Goal: Task Accomplishment & Management: Complete application form

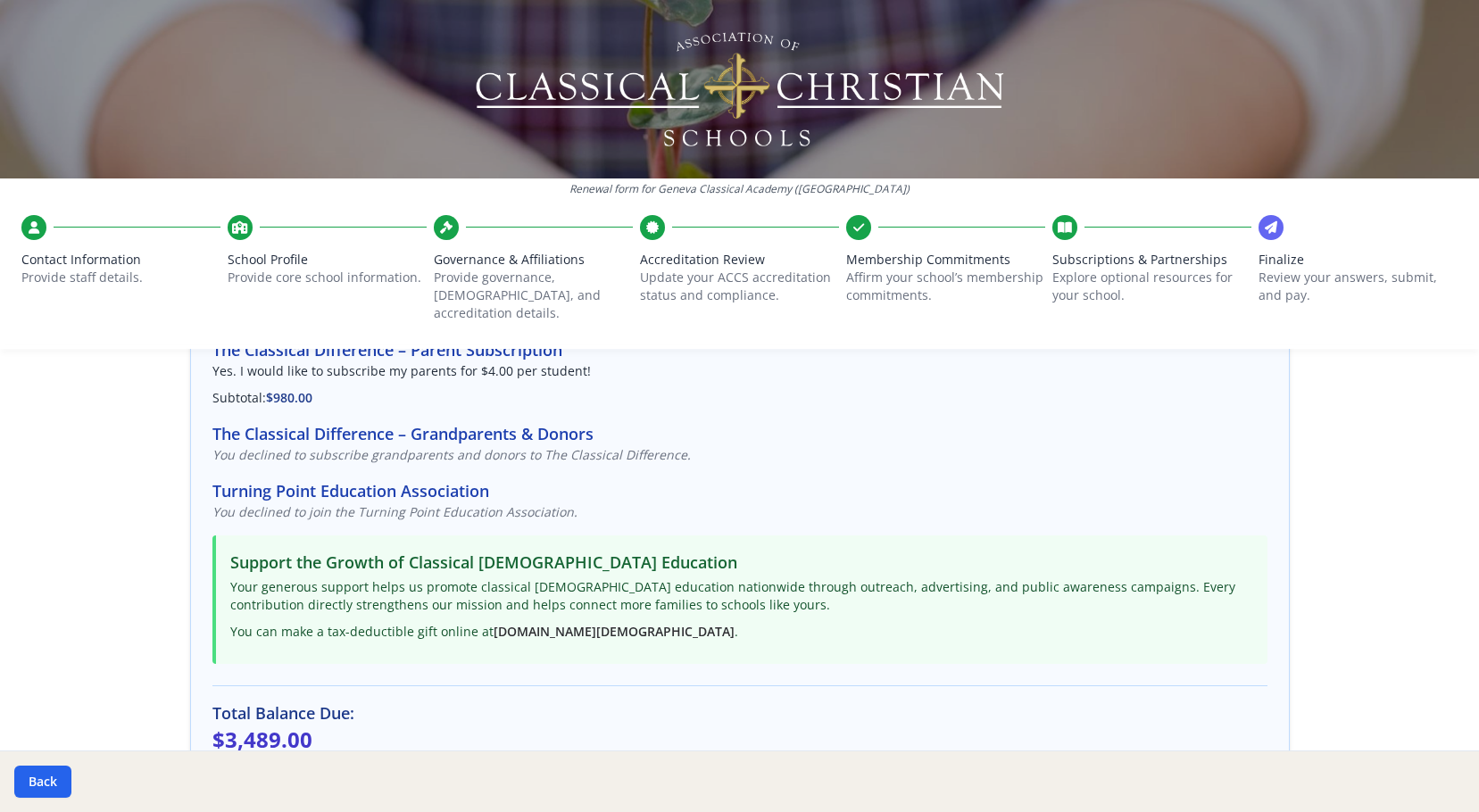
scroll to position [250, 0]
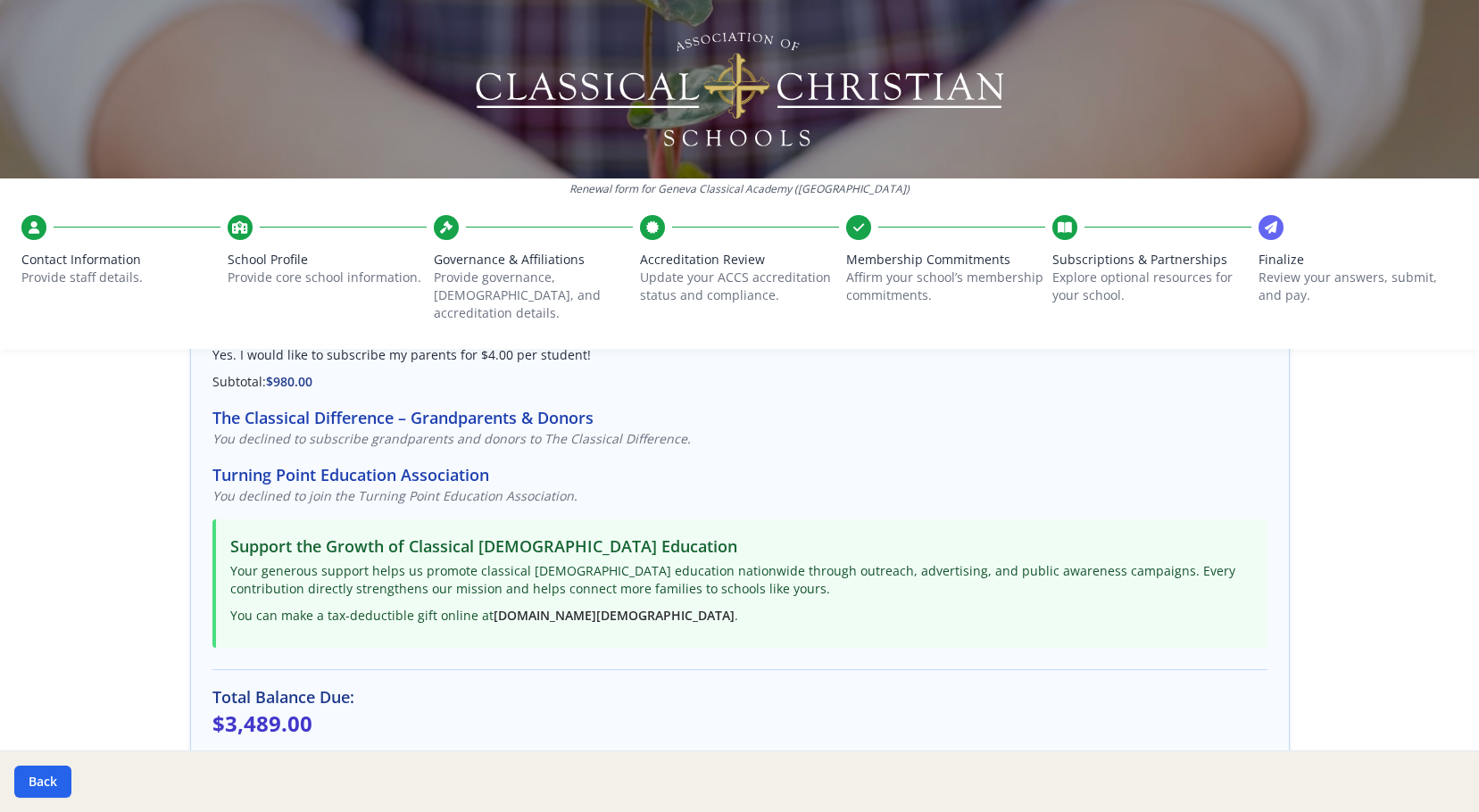
click at [279, 261] on span "School Profile" at bounding box center [327, 259] width 199 height 17
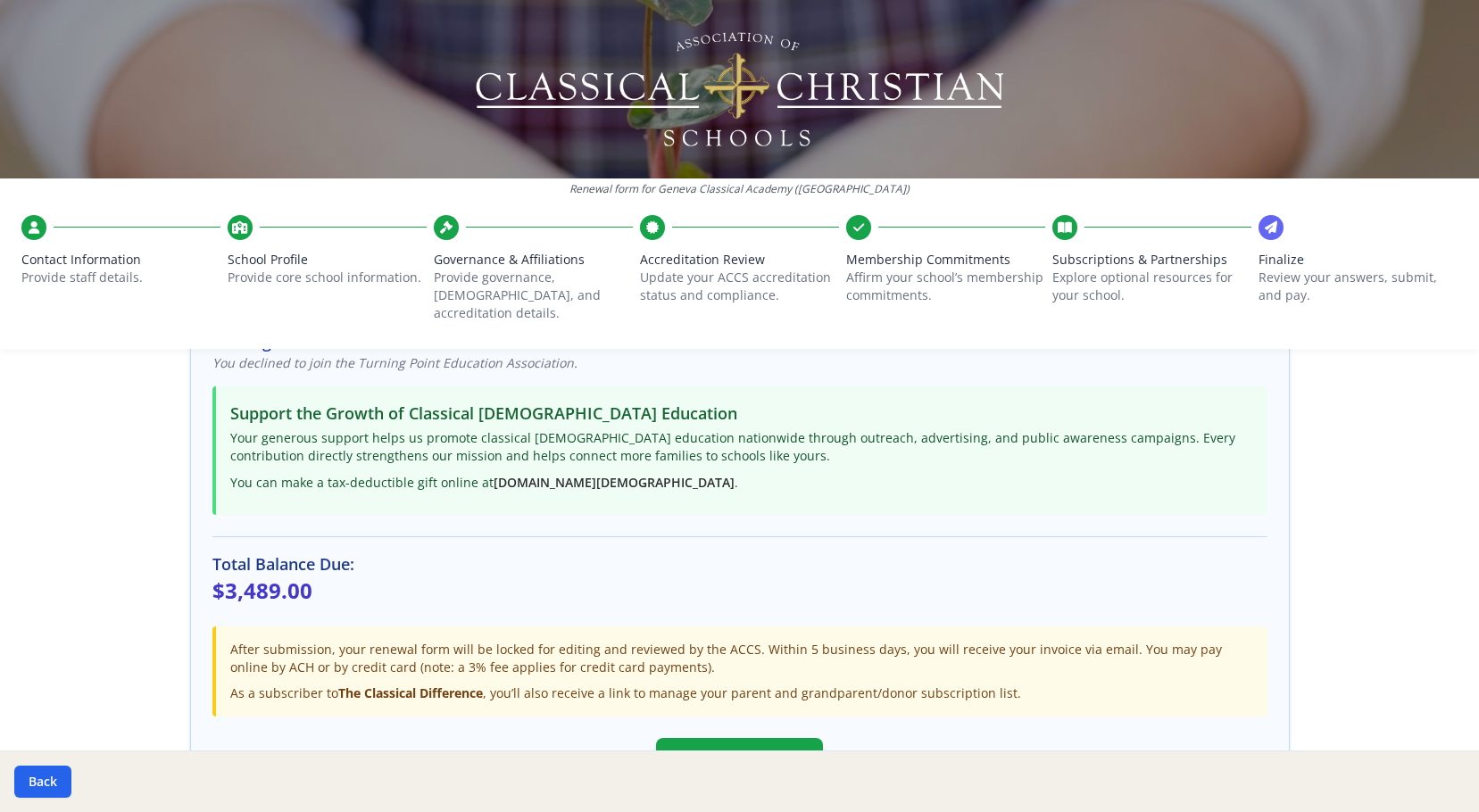
scroll to position [518, 0]
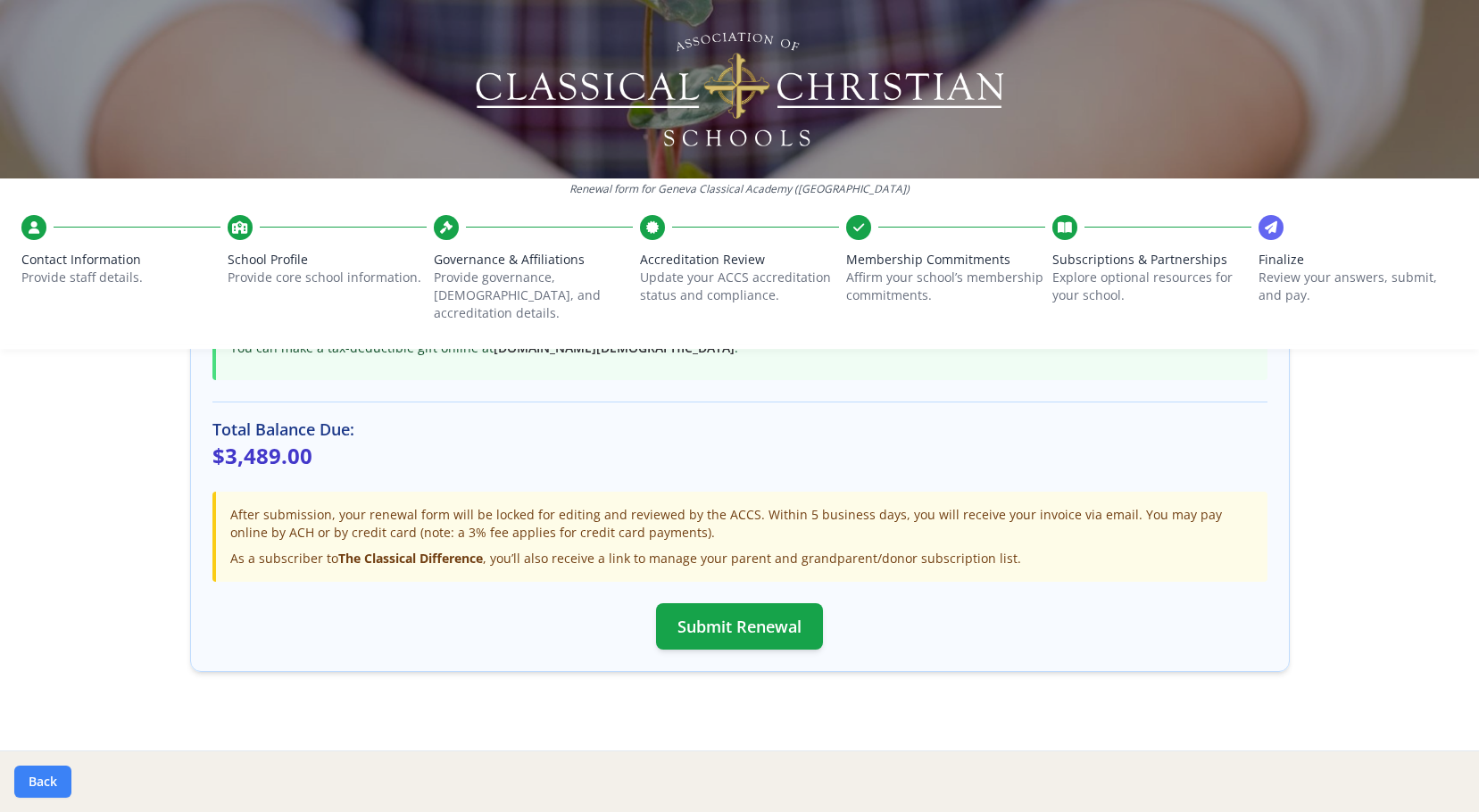
click at [48, 787] on button "Back" at bounding box center [43, 782] width 57 height 32
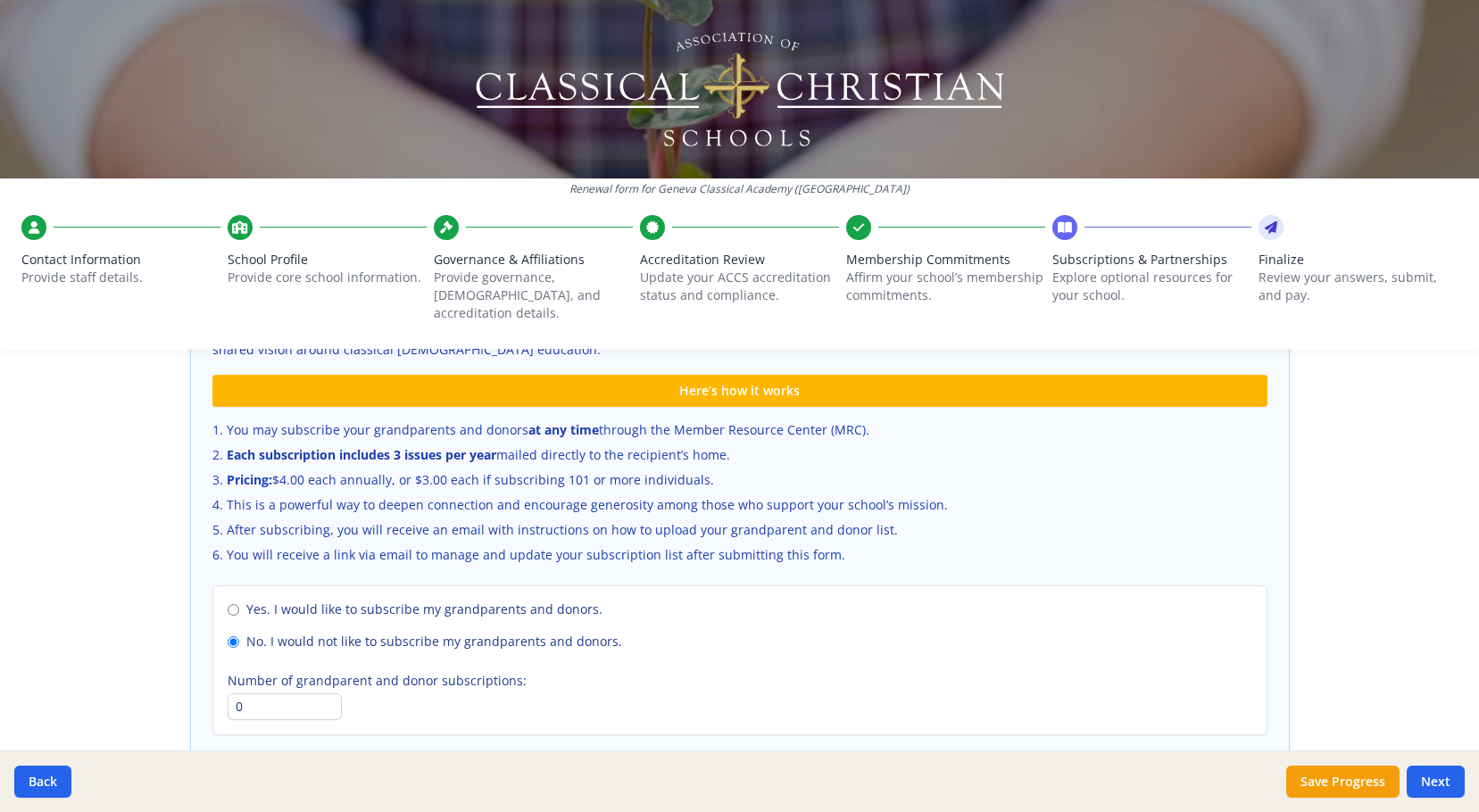
scroll to position [1228, 0]
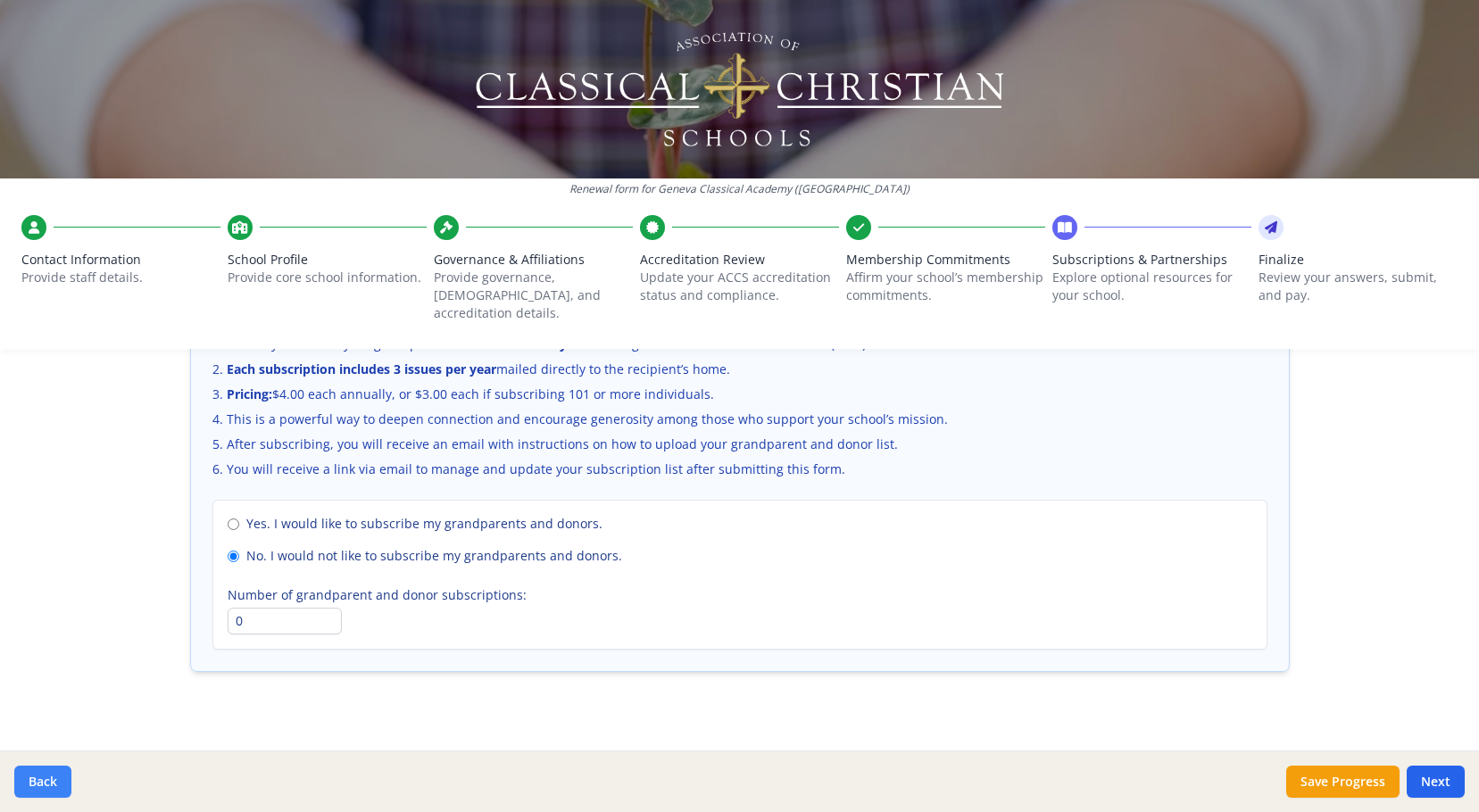
click at [48, 775] on button "Back" at bounding box center [43, 782] width 57 height 32
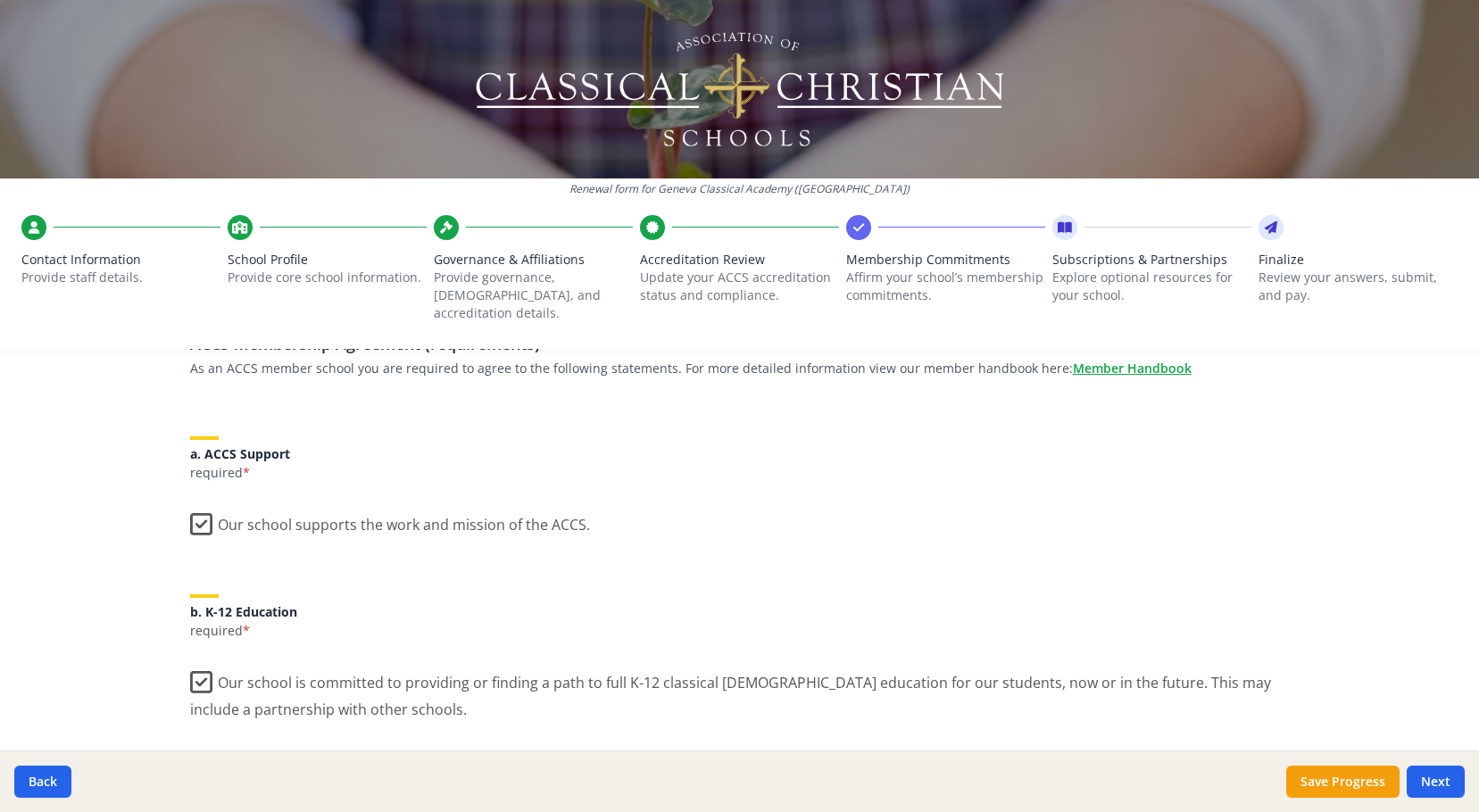
scroll to position [0, 0]
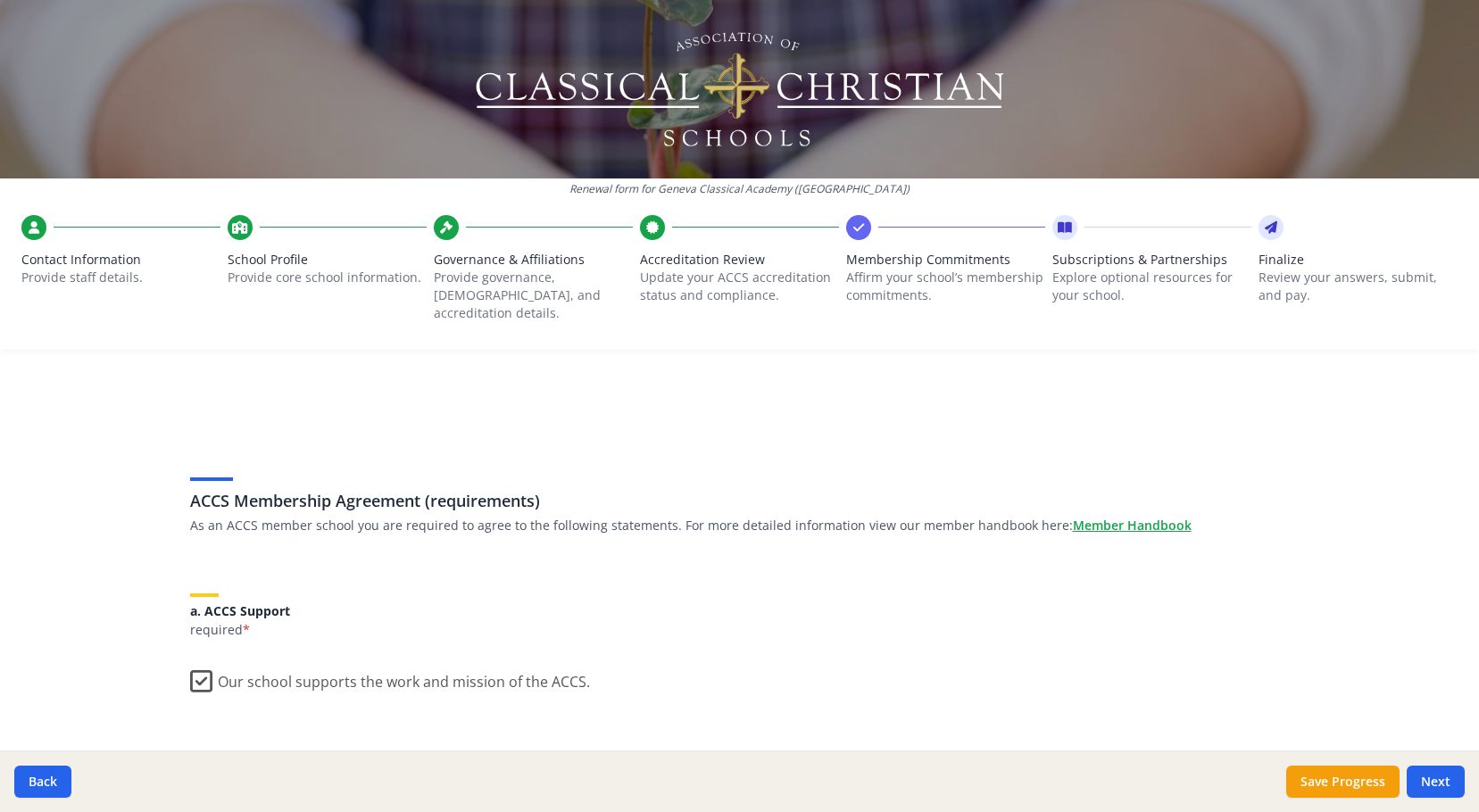
drag, startPoint x: 42, startPoint y: 781, endPoint x: 70, endPoint y: 752, distance: 40.3
click at [44, 778] on button "Back" at bounding box center [43, 782] width 57 height 32
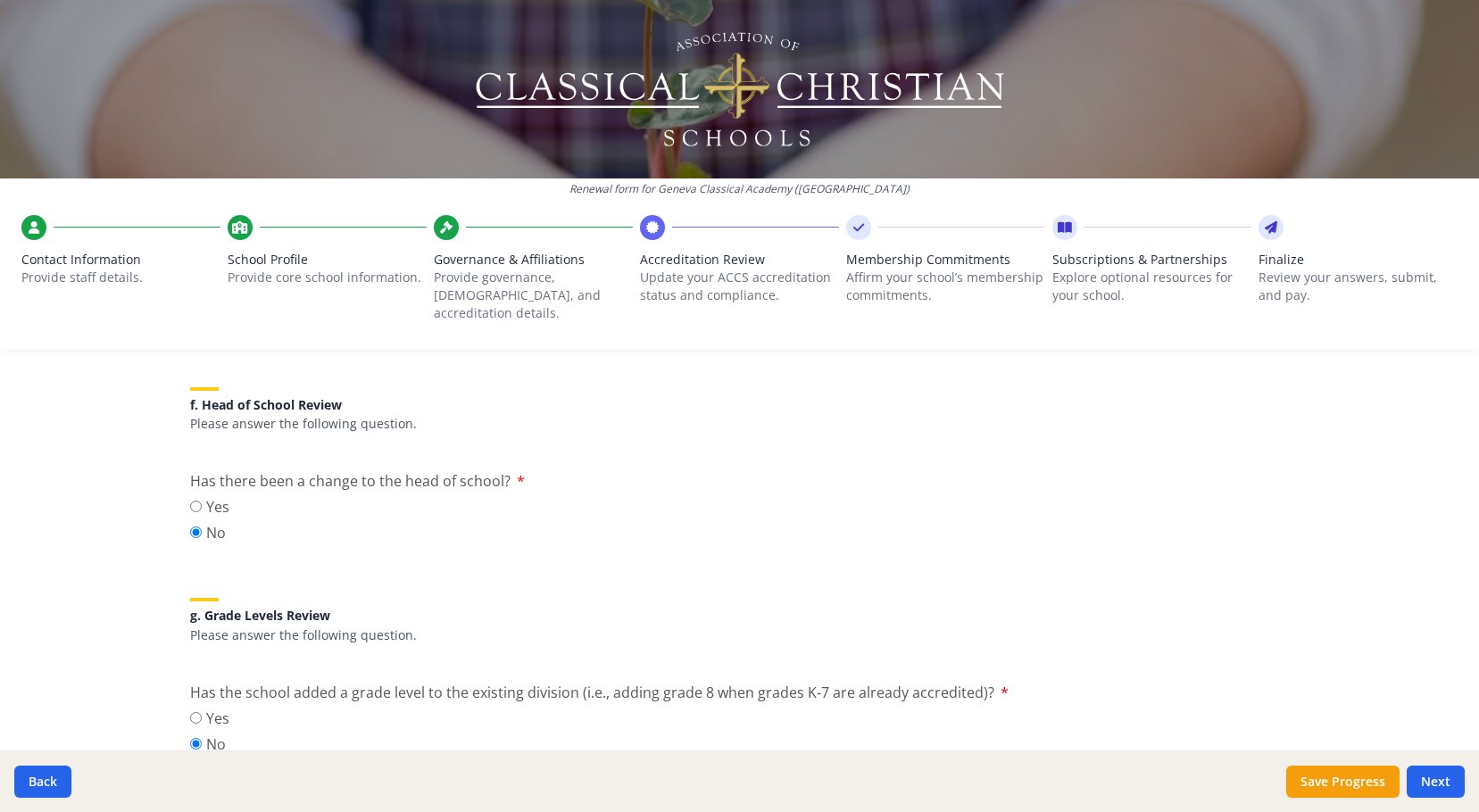
scroll to position [2053, 0]
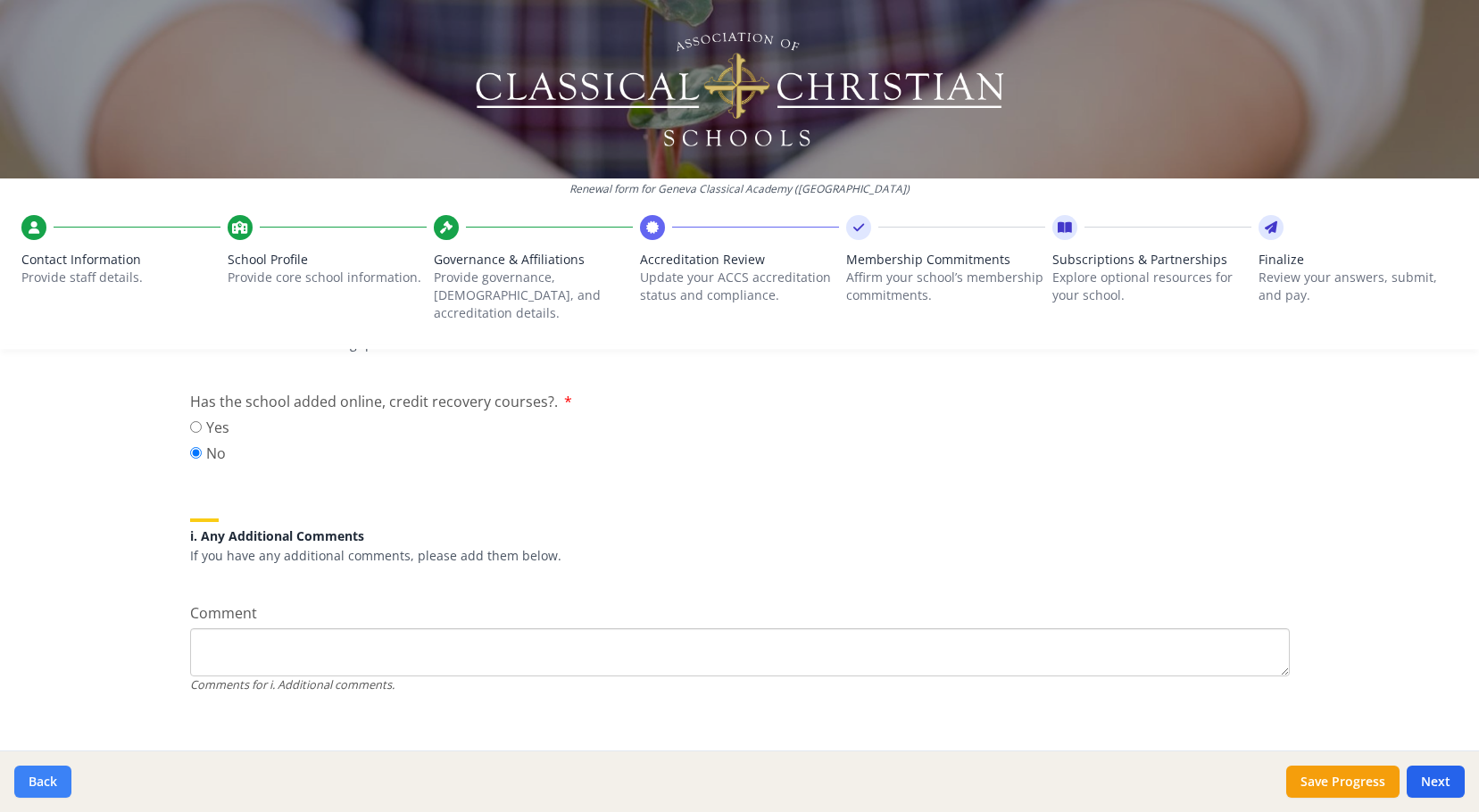
click at [43, 775] on button "Back" at bounding box center [43, 782] width 57 height 32
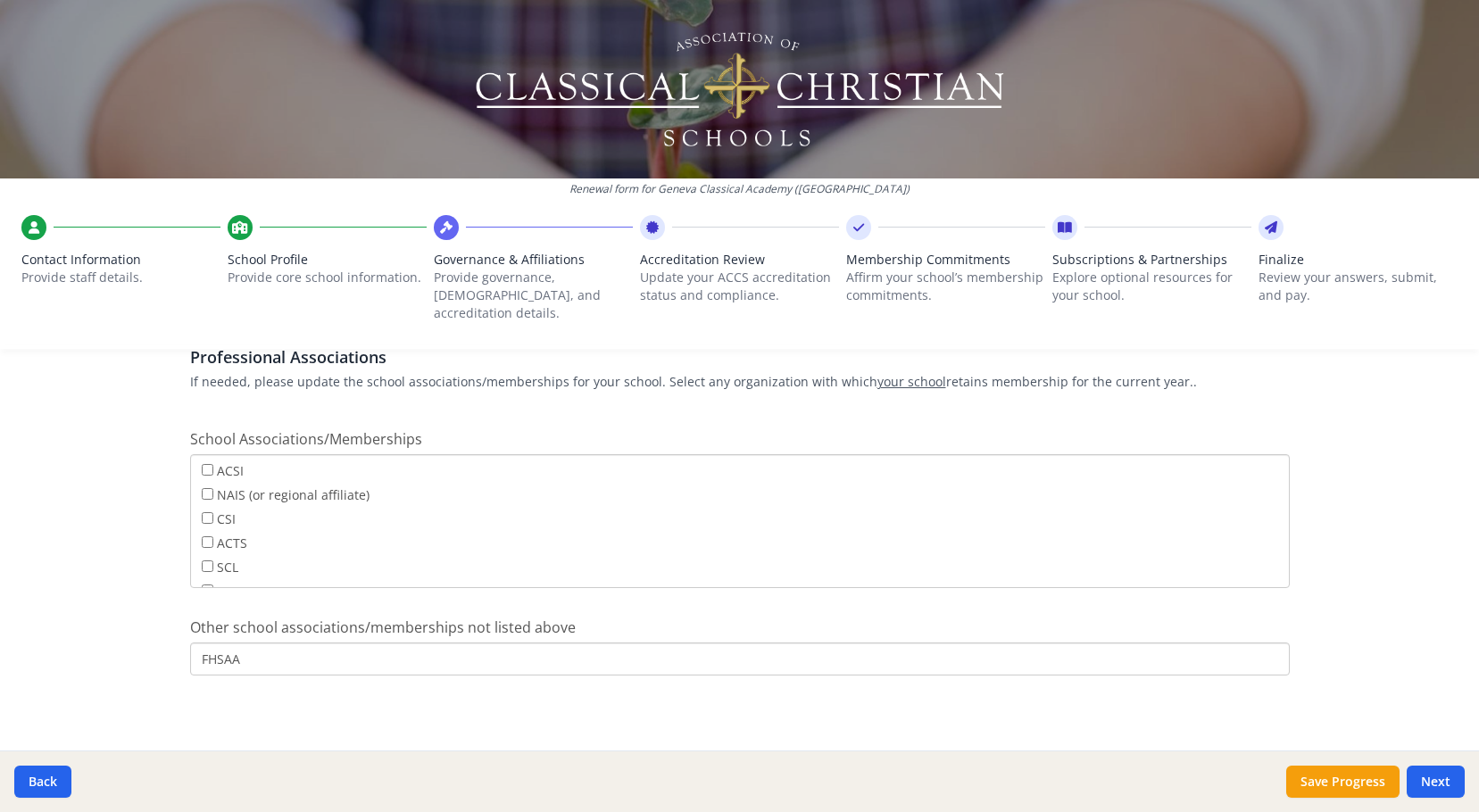
scroll to position [1061, 0]
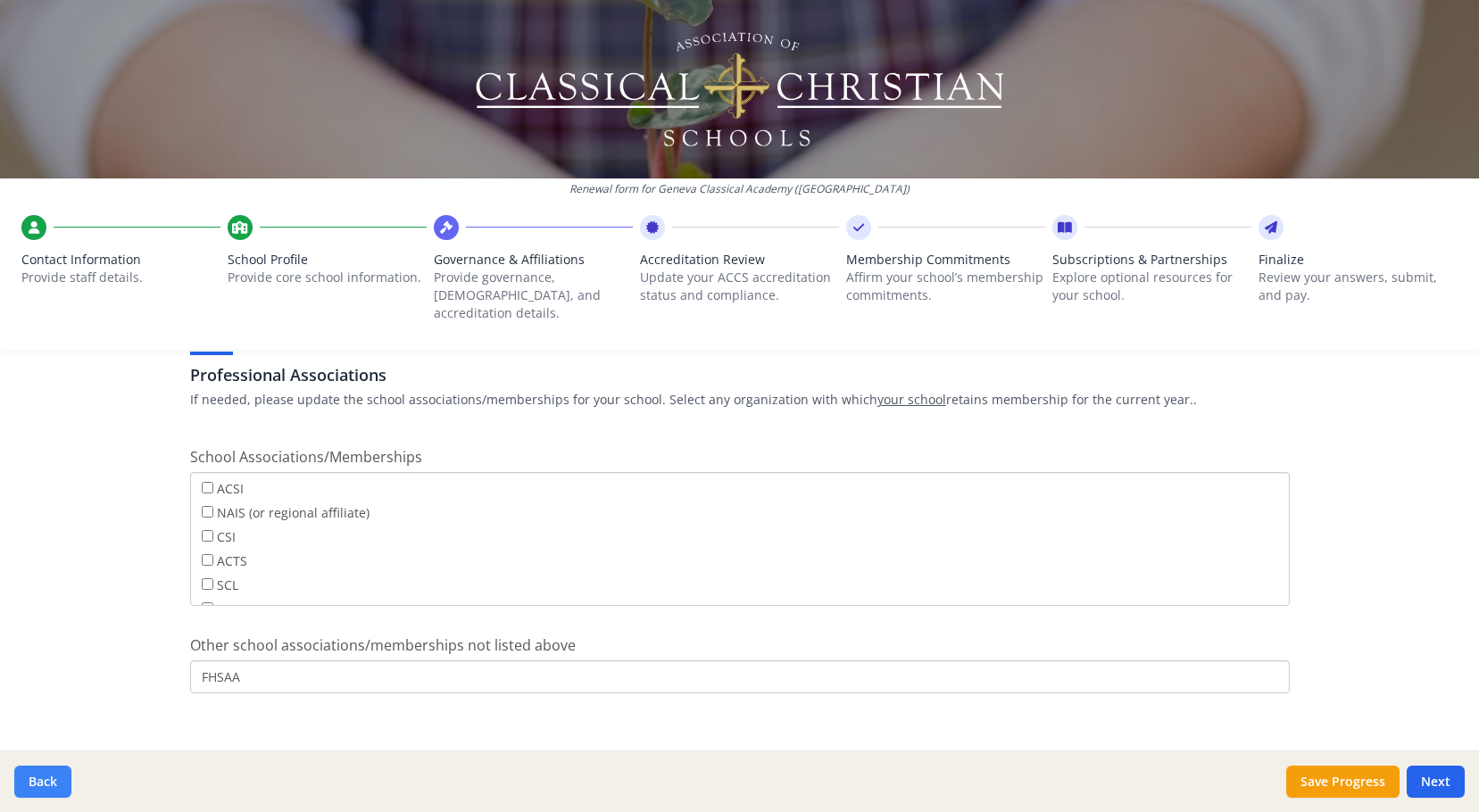
click at [36, 784] on button "Back" at bounding box center [43, 782] width 57 height 32
type input "[PHONE_NUMBER]"
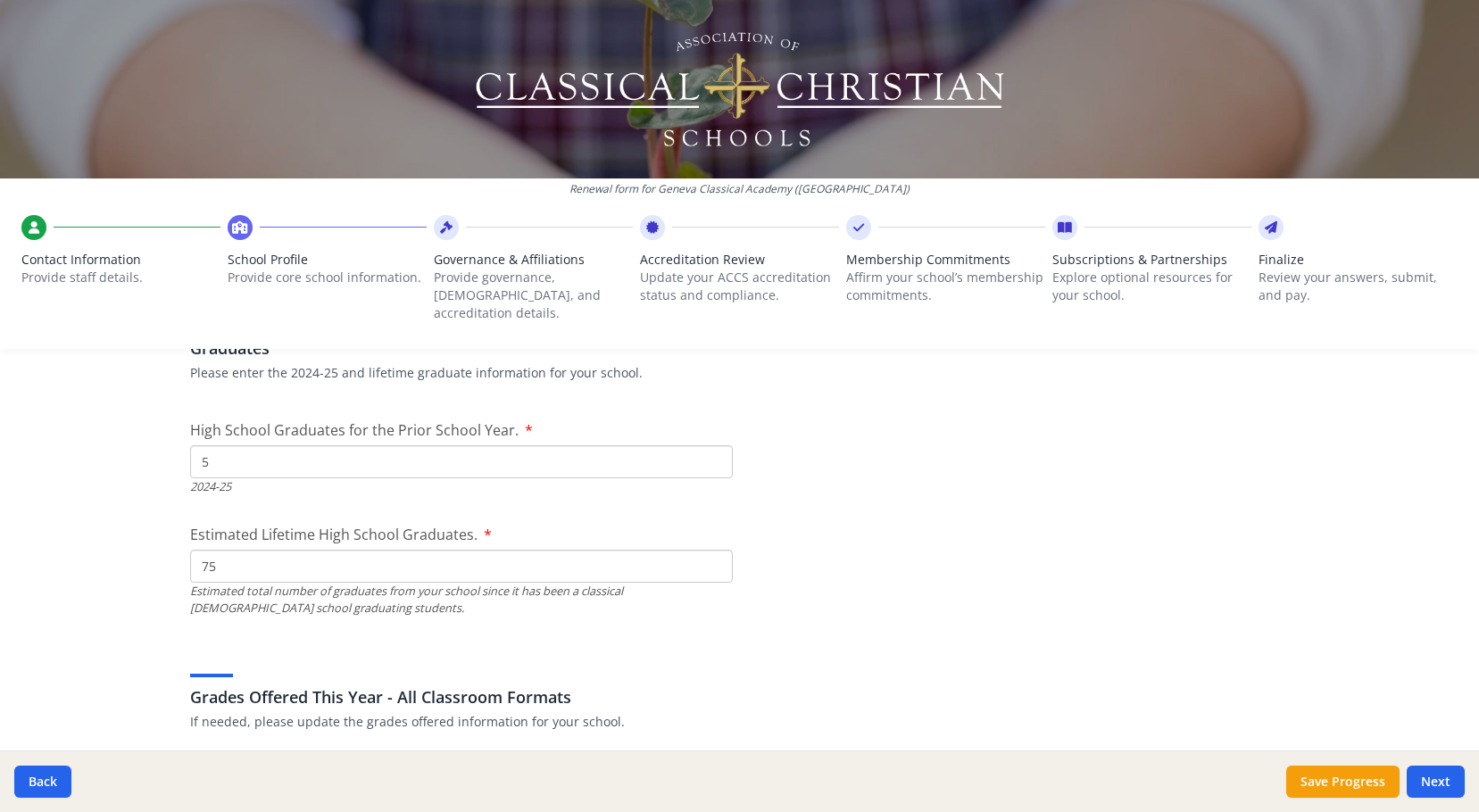
scroll to position [2757, 0]
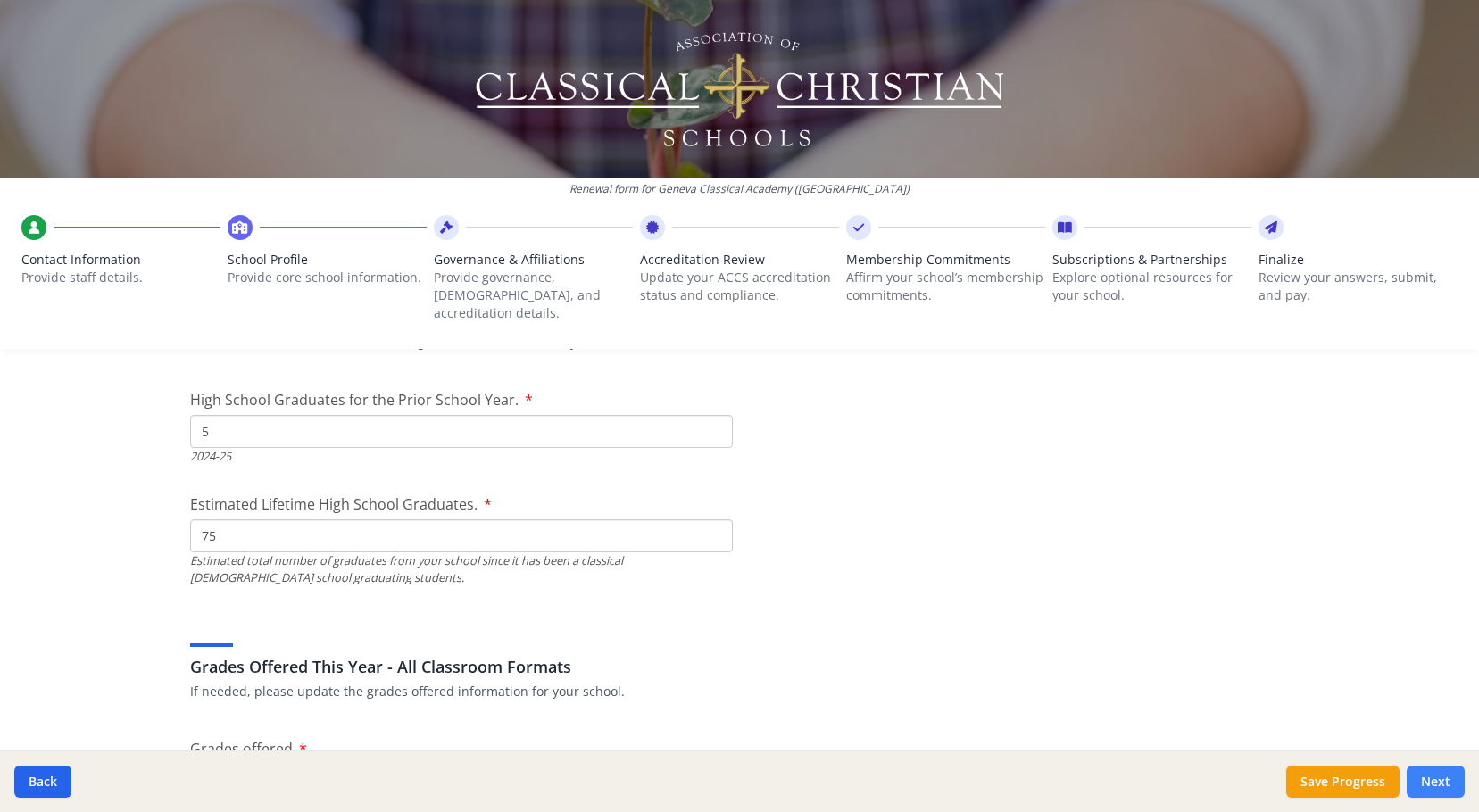
click at [1434, 772] on button "Next" at bounding box center [1436, 782] width 58 height 32
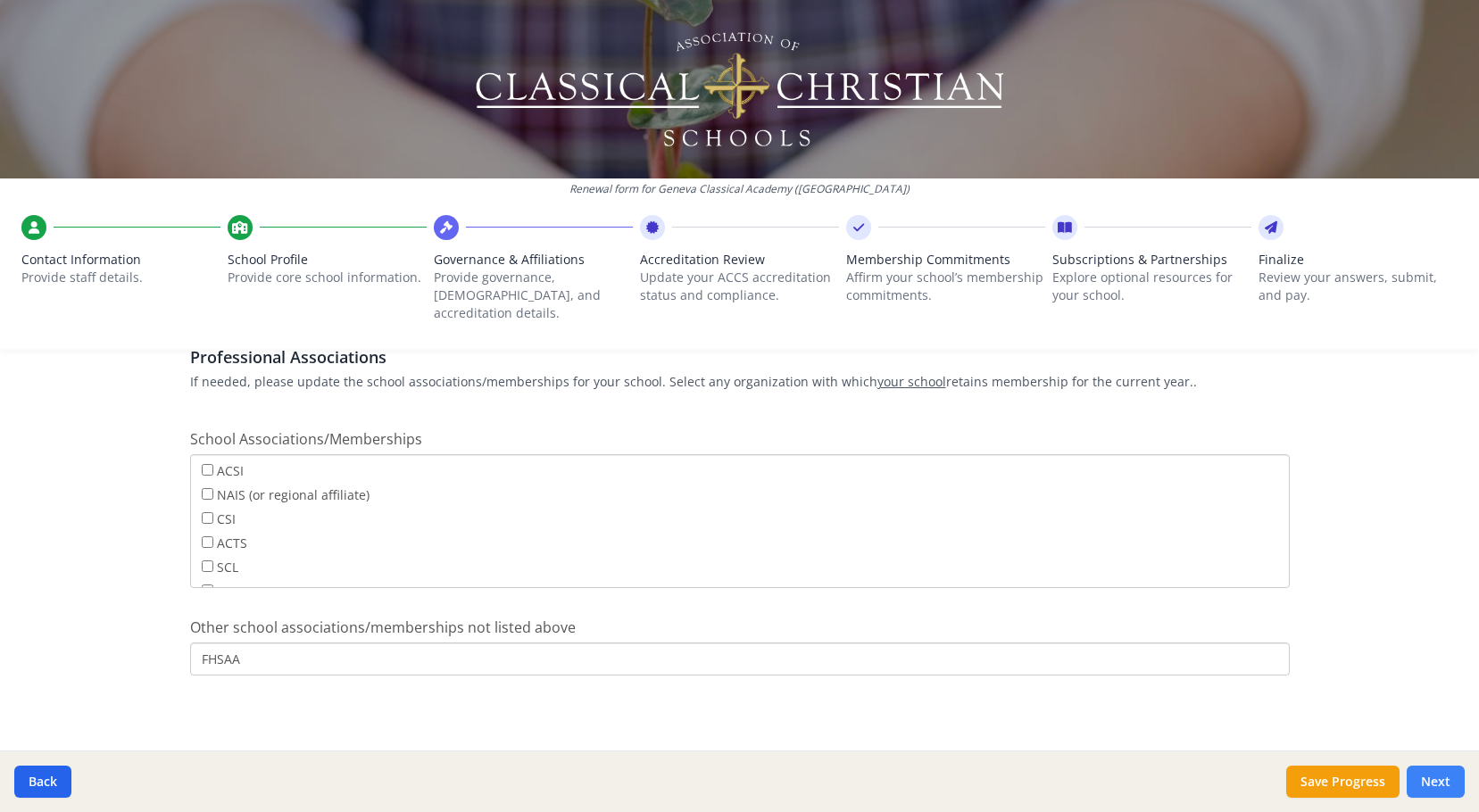
scroll to position [1061, 0]
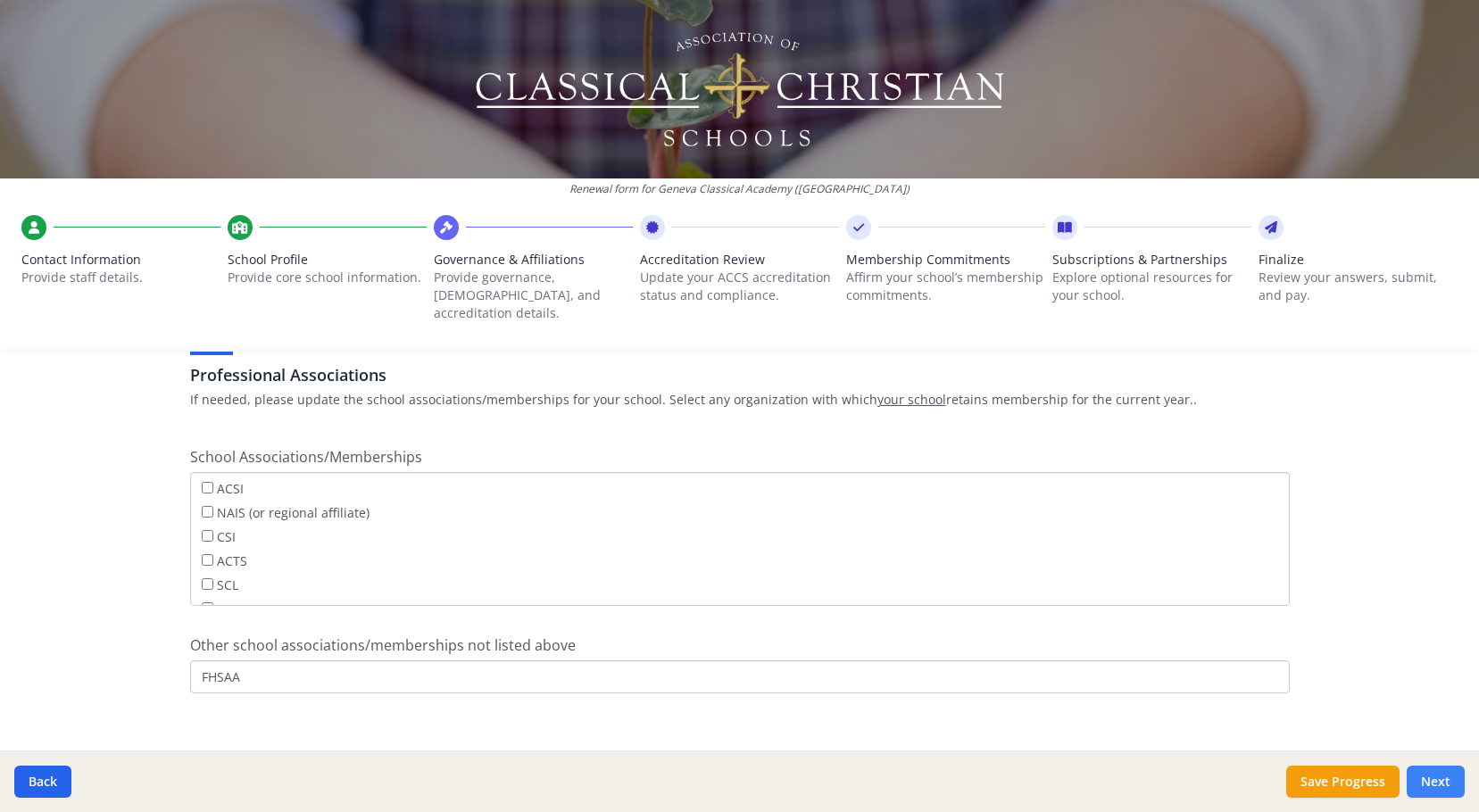
click at [1434, 772] on button "Next" at bounding box center [1436, 782] width 58 height 32
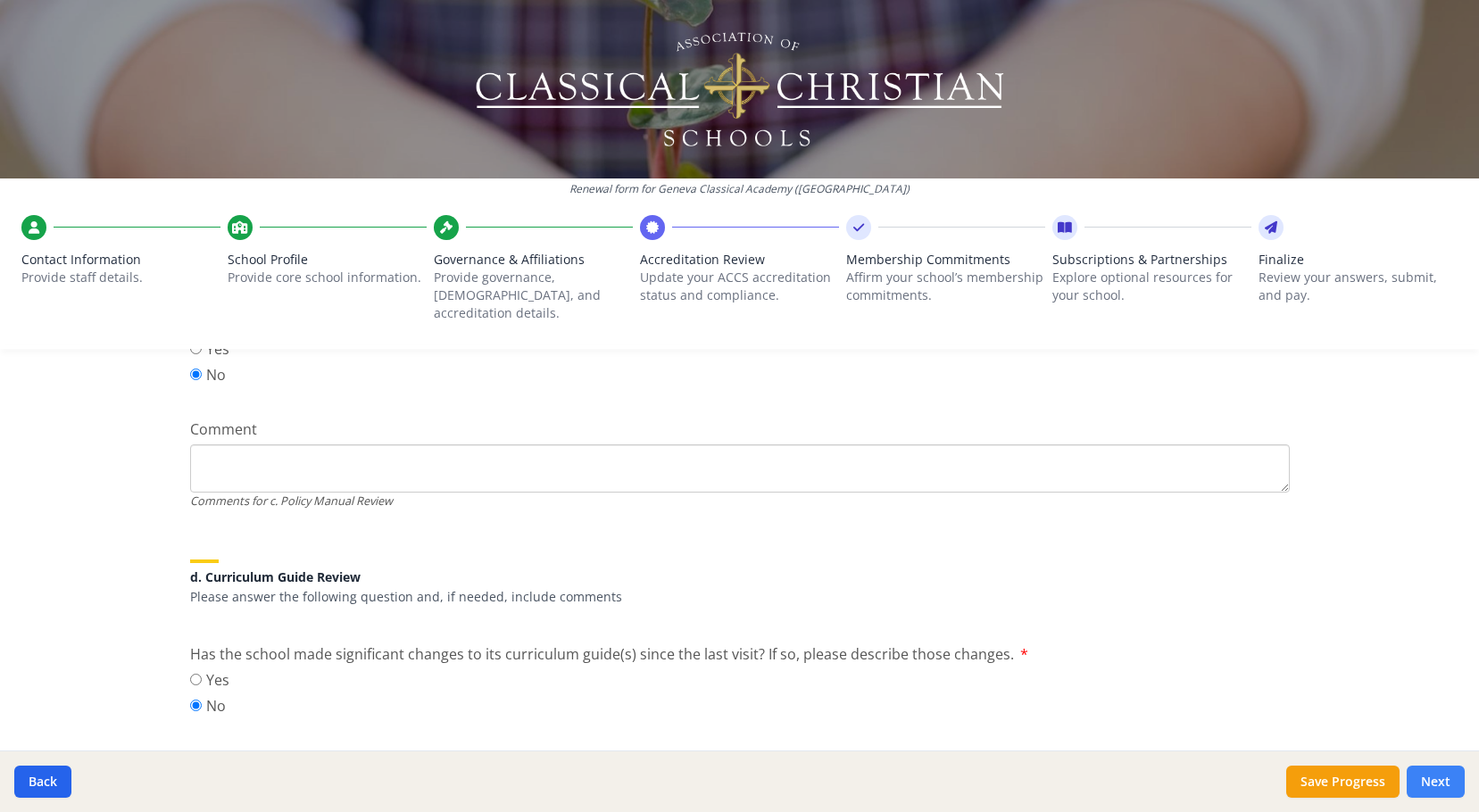
click at [1434, 772] on button "Next" at bounding box center [1436, 782] width 58 height 32
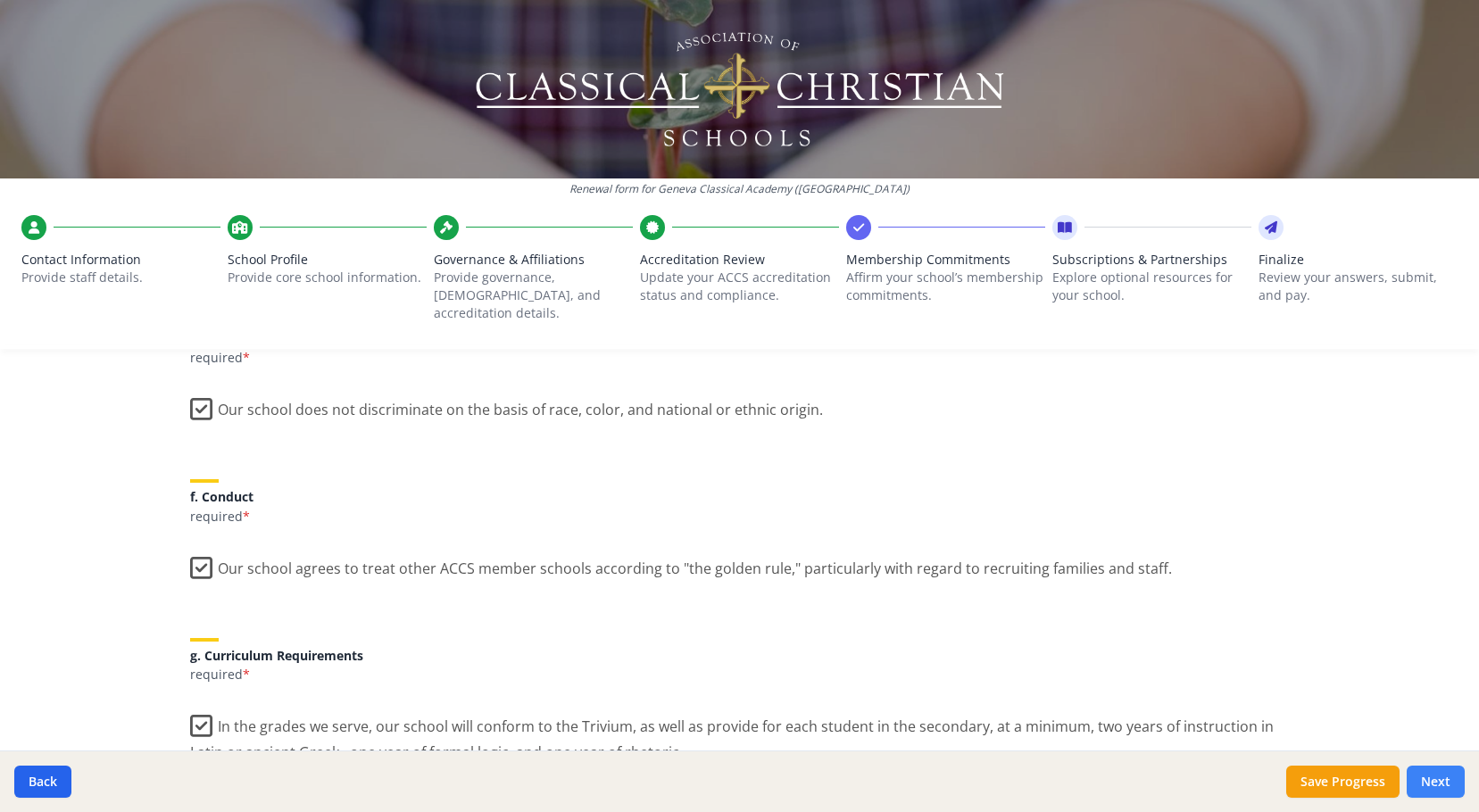
click at [1434, 772] on button "Next" at bounding box center [1436, 782] width 58 height 32
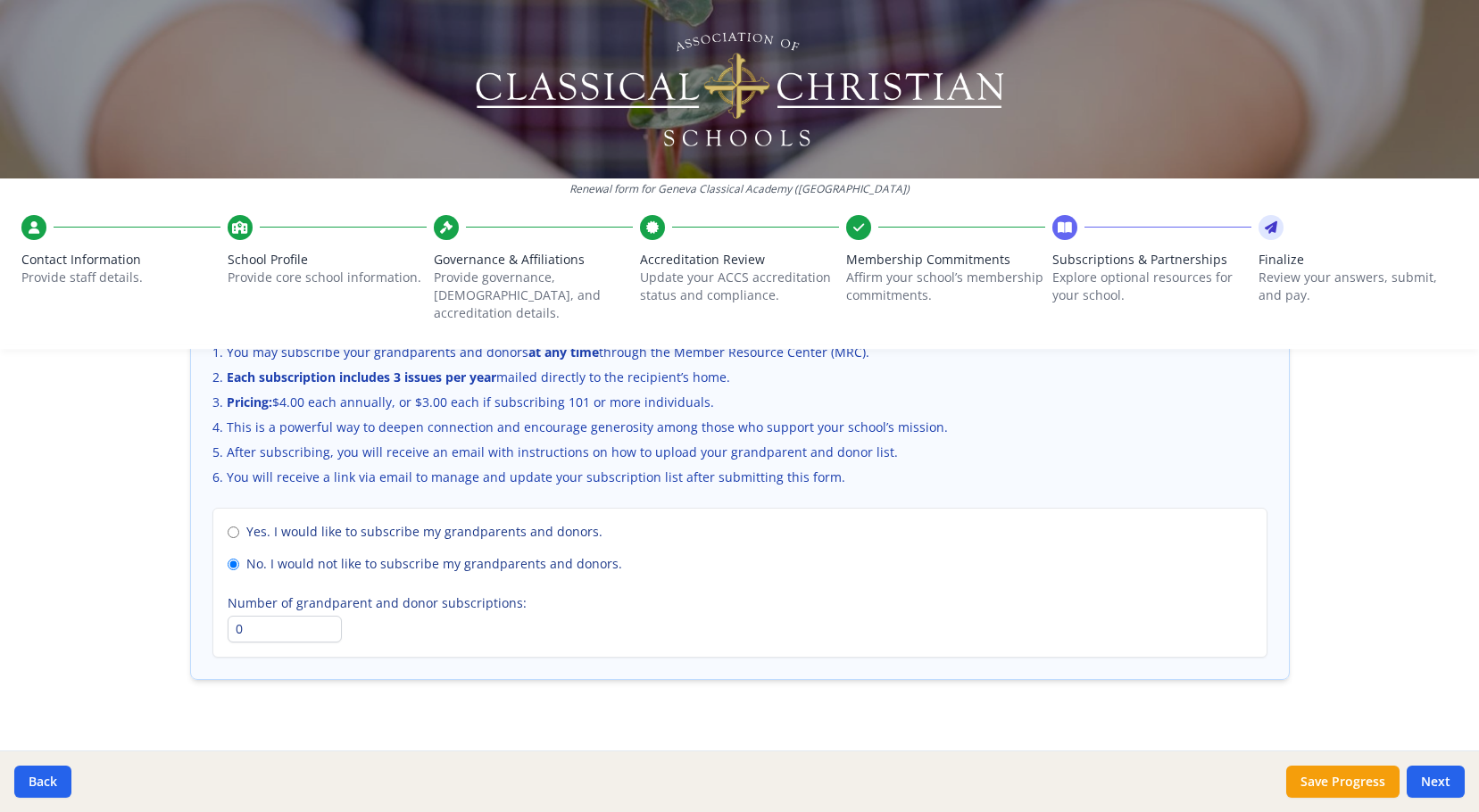
scroll to position [1228, 0]
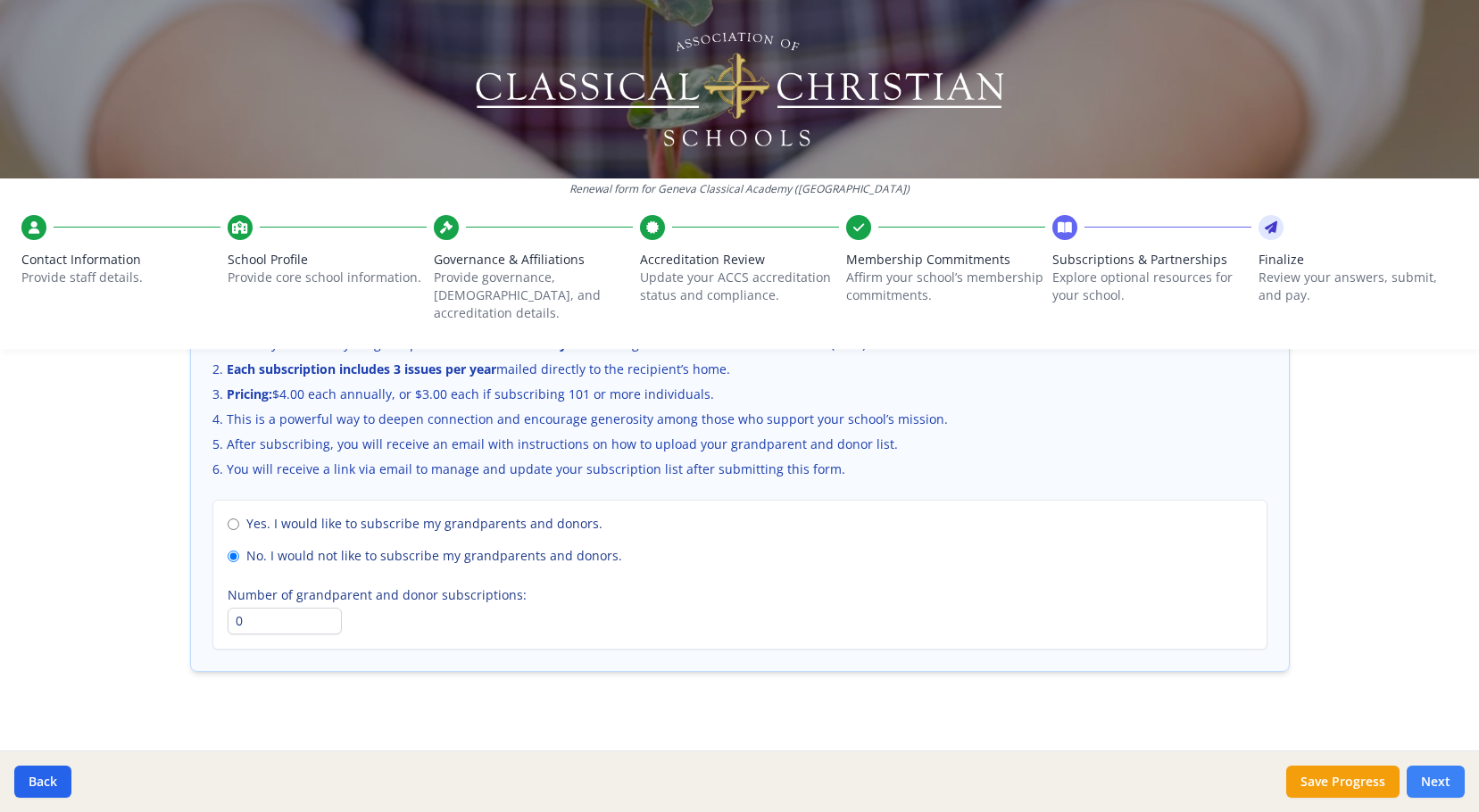
click at [1439, 782] on button "Next" at bounding box center [1436, 782] width 58 height 32
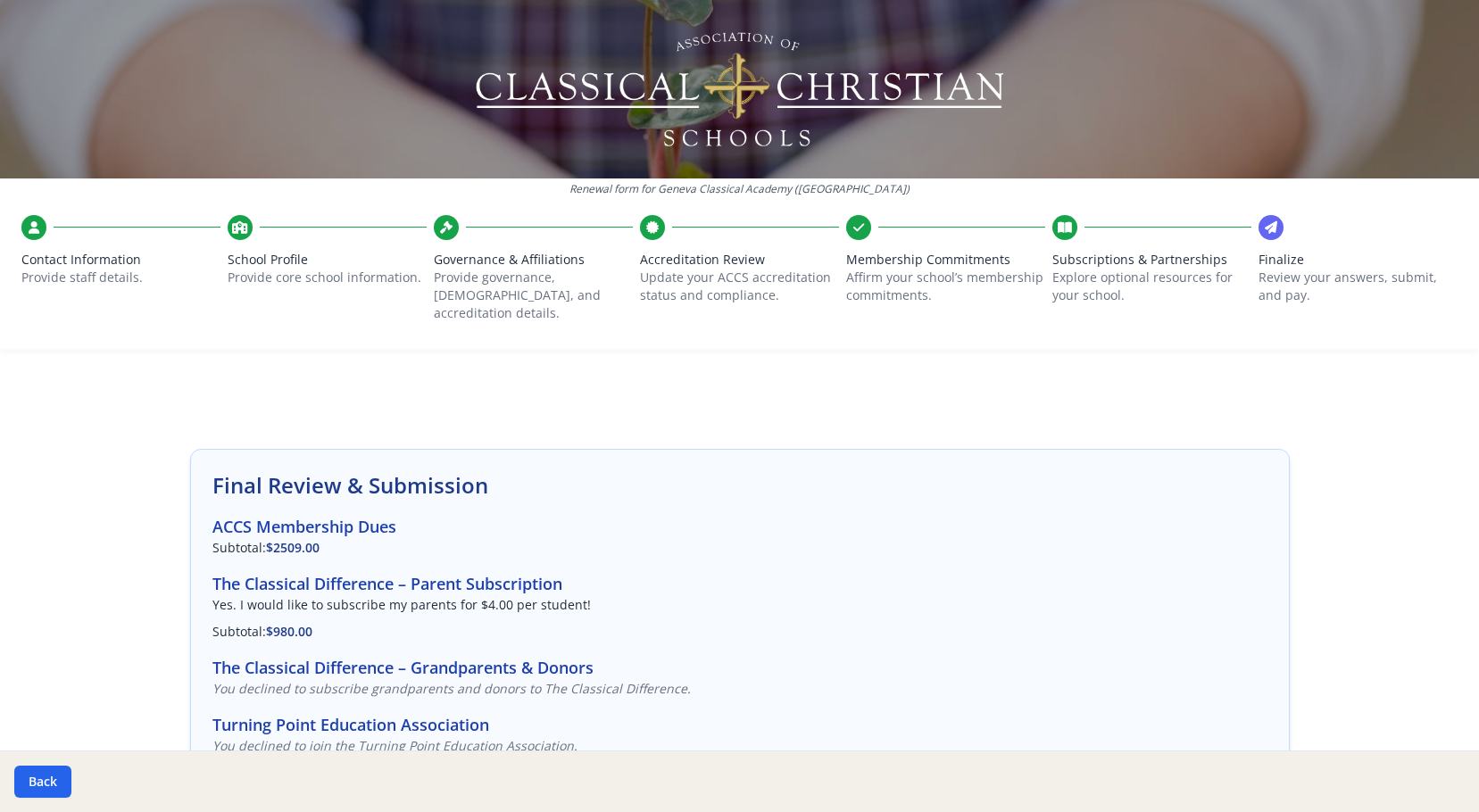
scroll to position [446, 0]
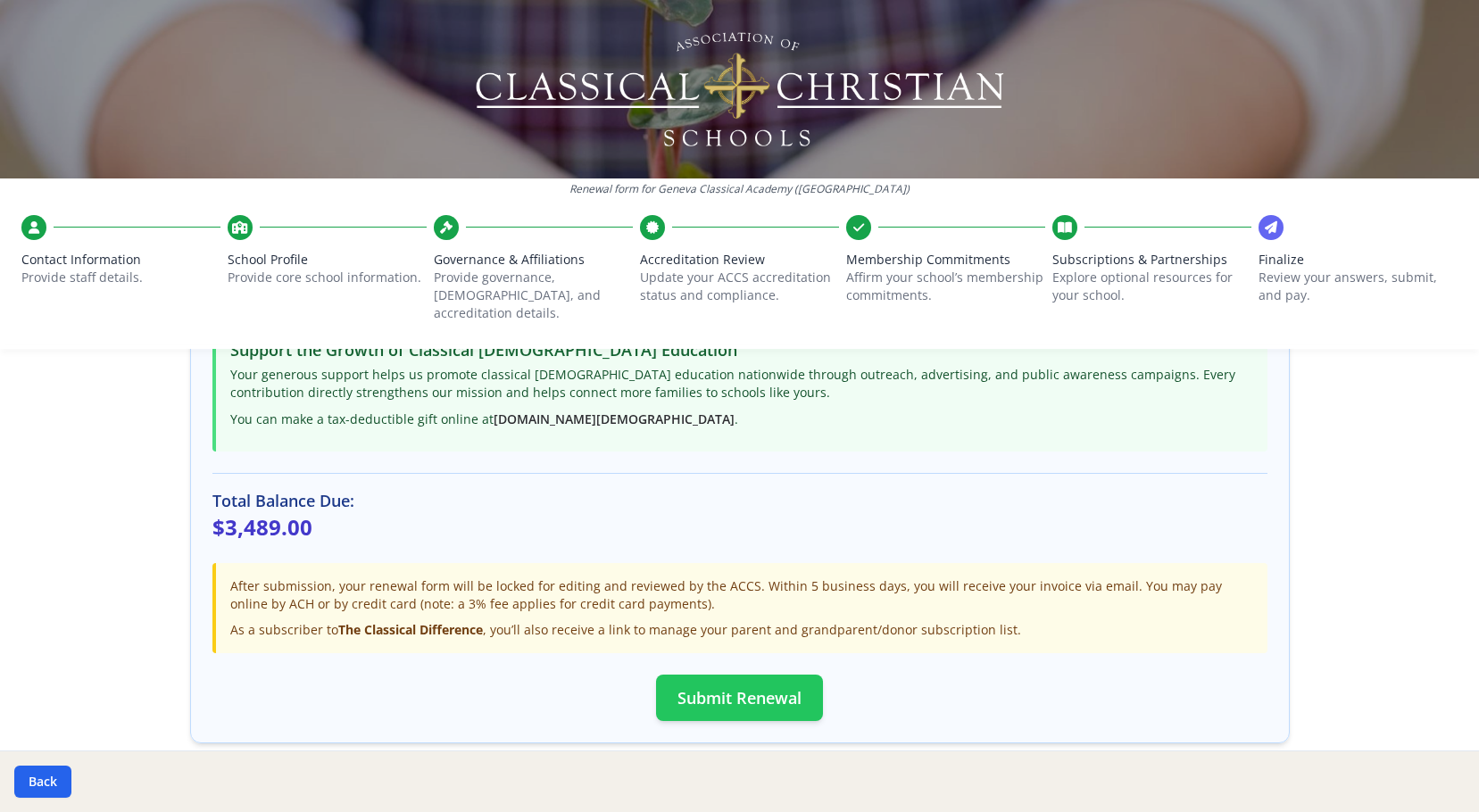
click at [740, 675] on button "Submit Renewal" at bounding box center [740, 698] width 167 height 47
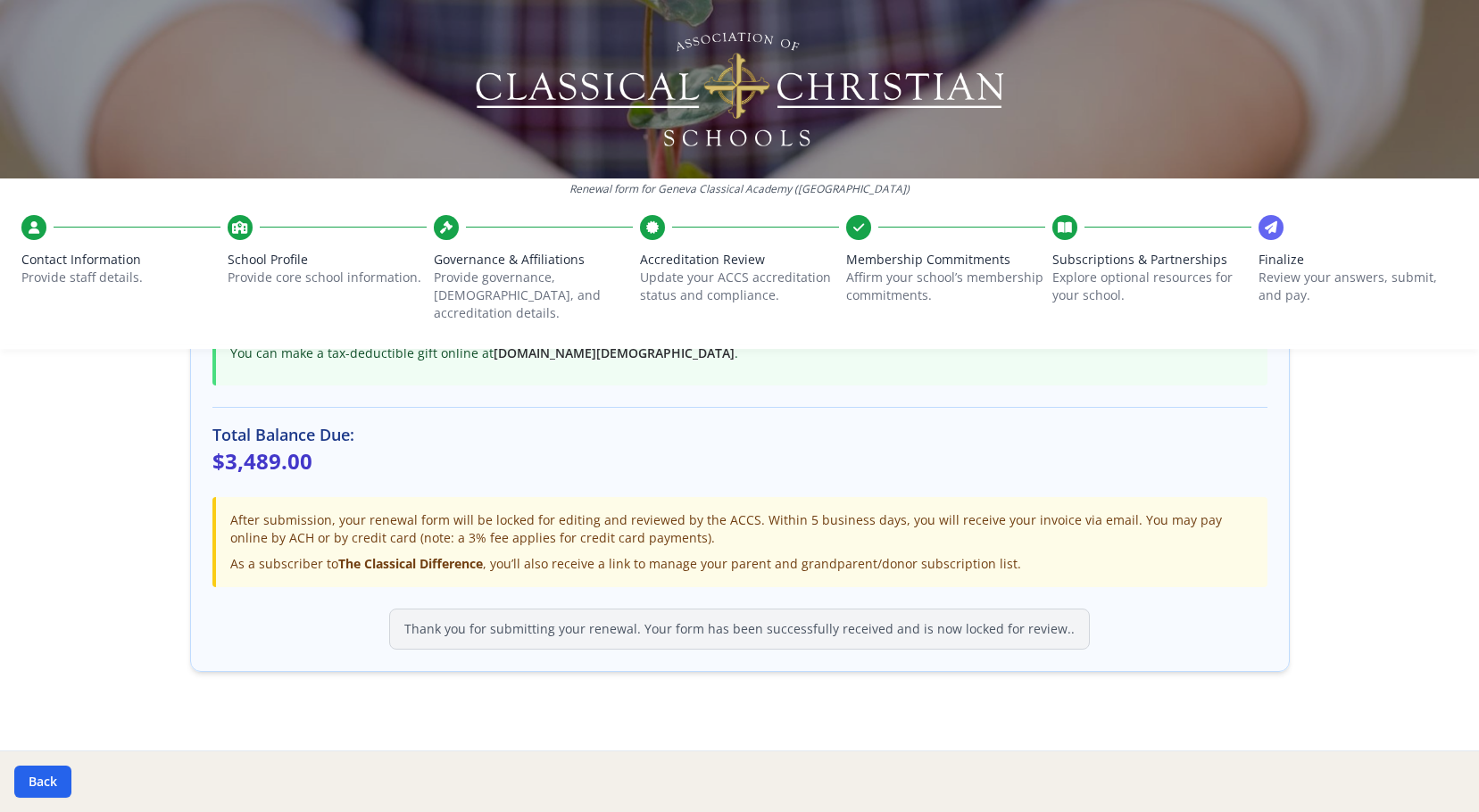
scroll to position [244, 0]
